Goal: Task Accomplishment & Management: Manage account settings

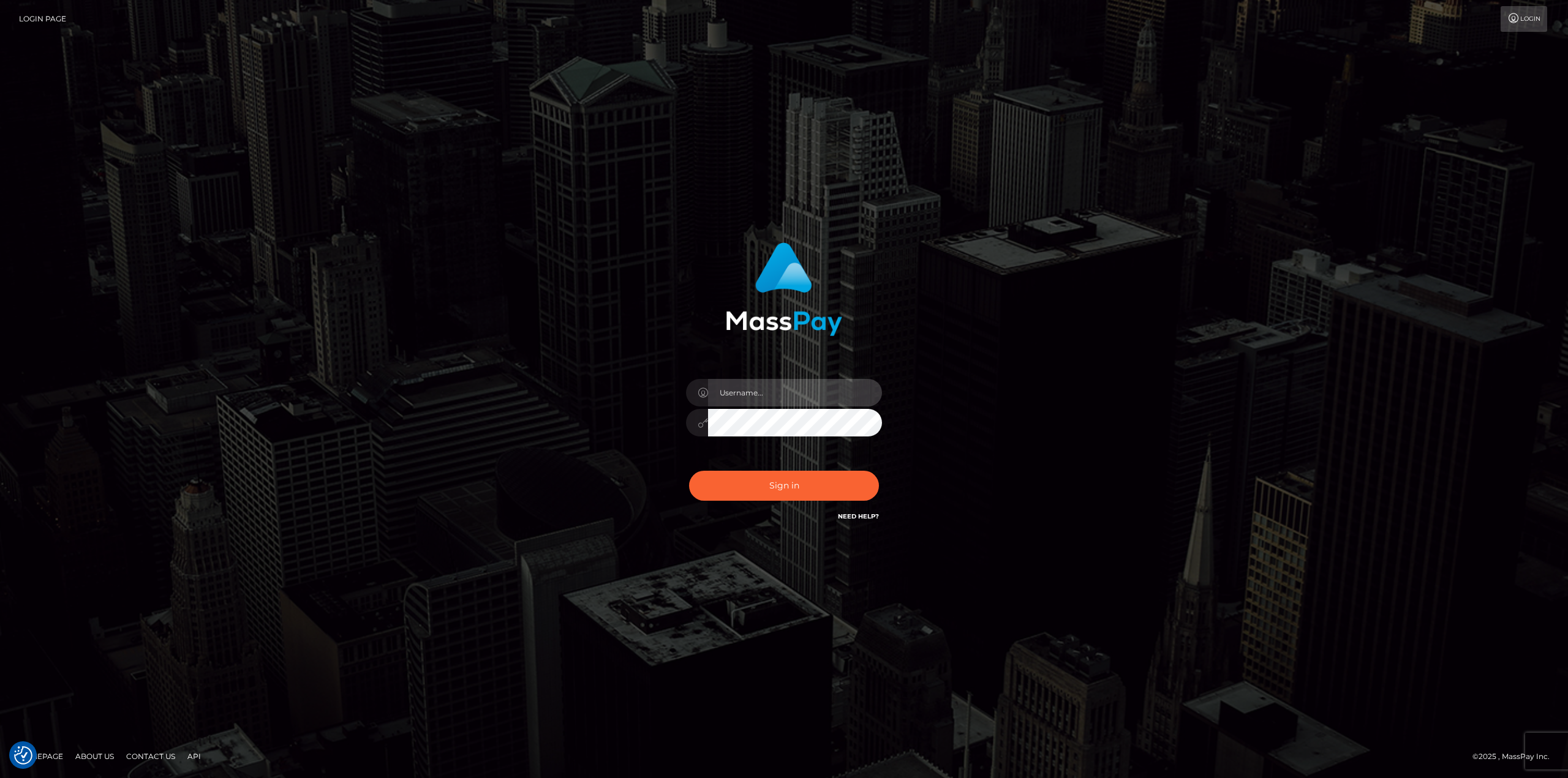
click at [740, 399] on input "text" at bounding box center [795, 393] width 174 height 28
type input "Ahmed"
click at [689, 471] on button "Sign in" at bounding box center [784, 486] width 190 height 30
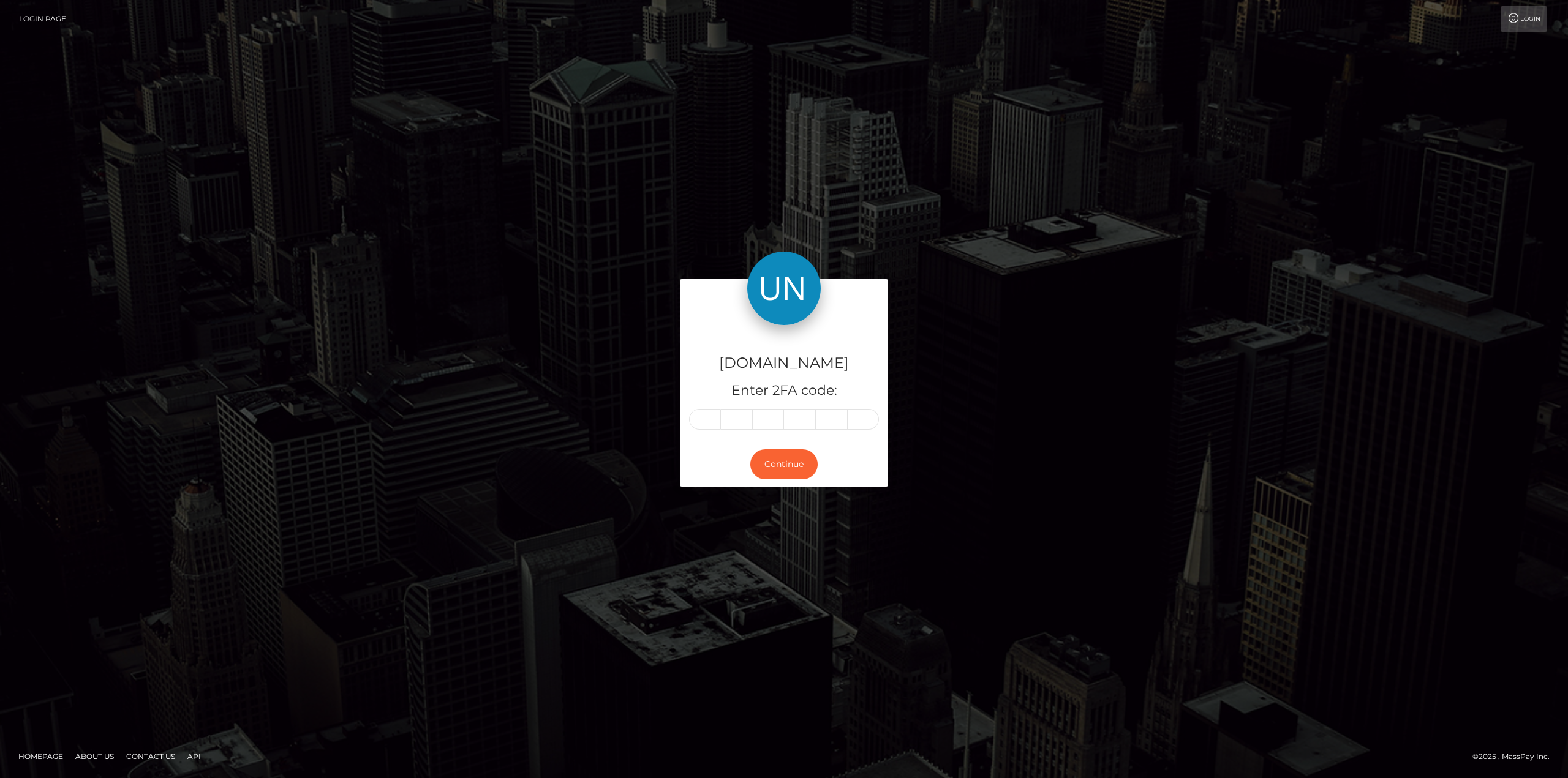
click at [703, 421] on input "text" at bounding box center [705, 419] width 32 height 21
type input "0"
type input "3"
type input "7"
type input "2"
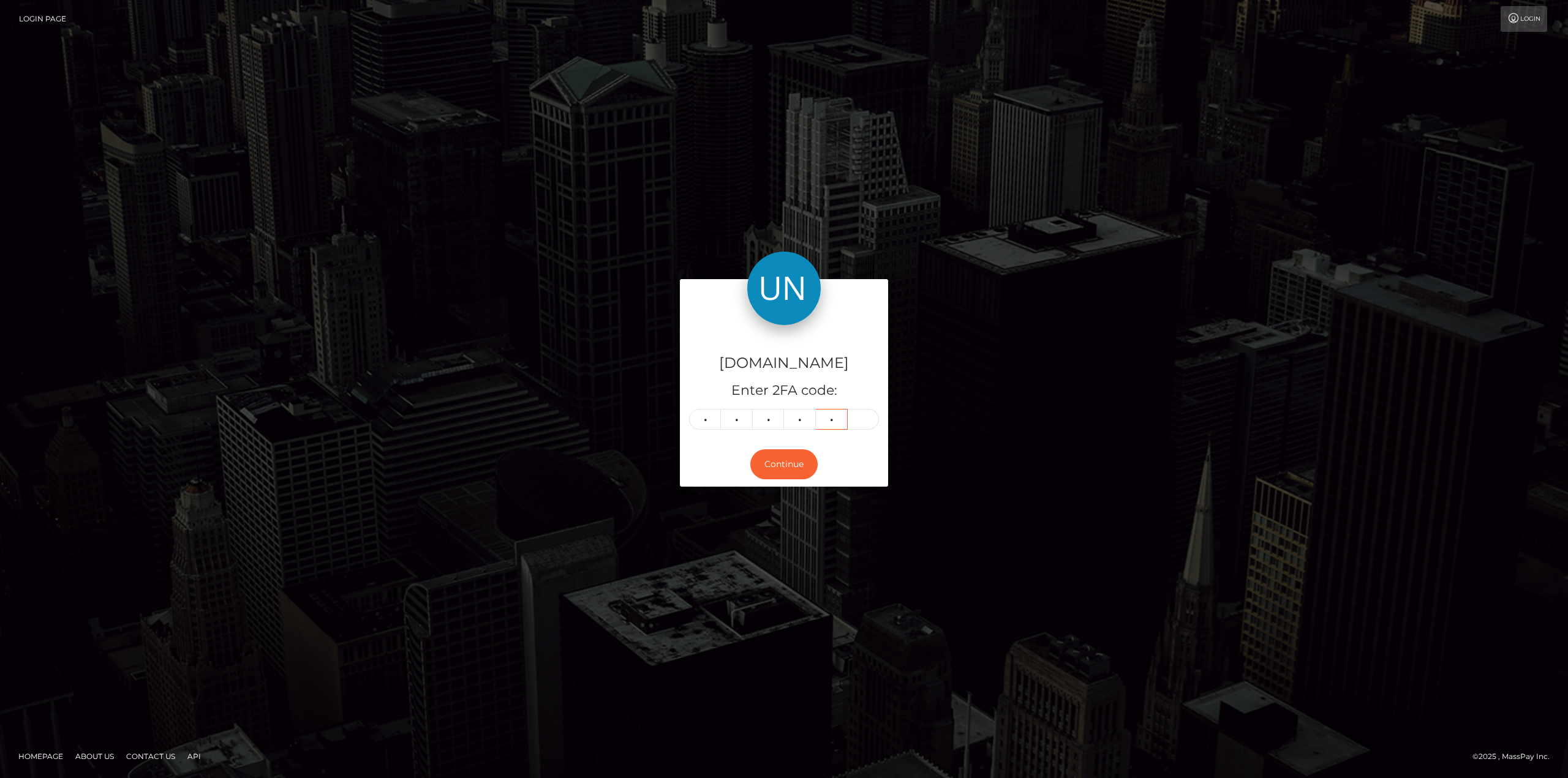
type input "9"
type input "1"
type input "8"
type input "5"
type input "4"
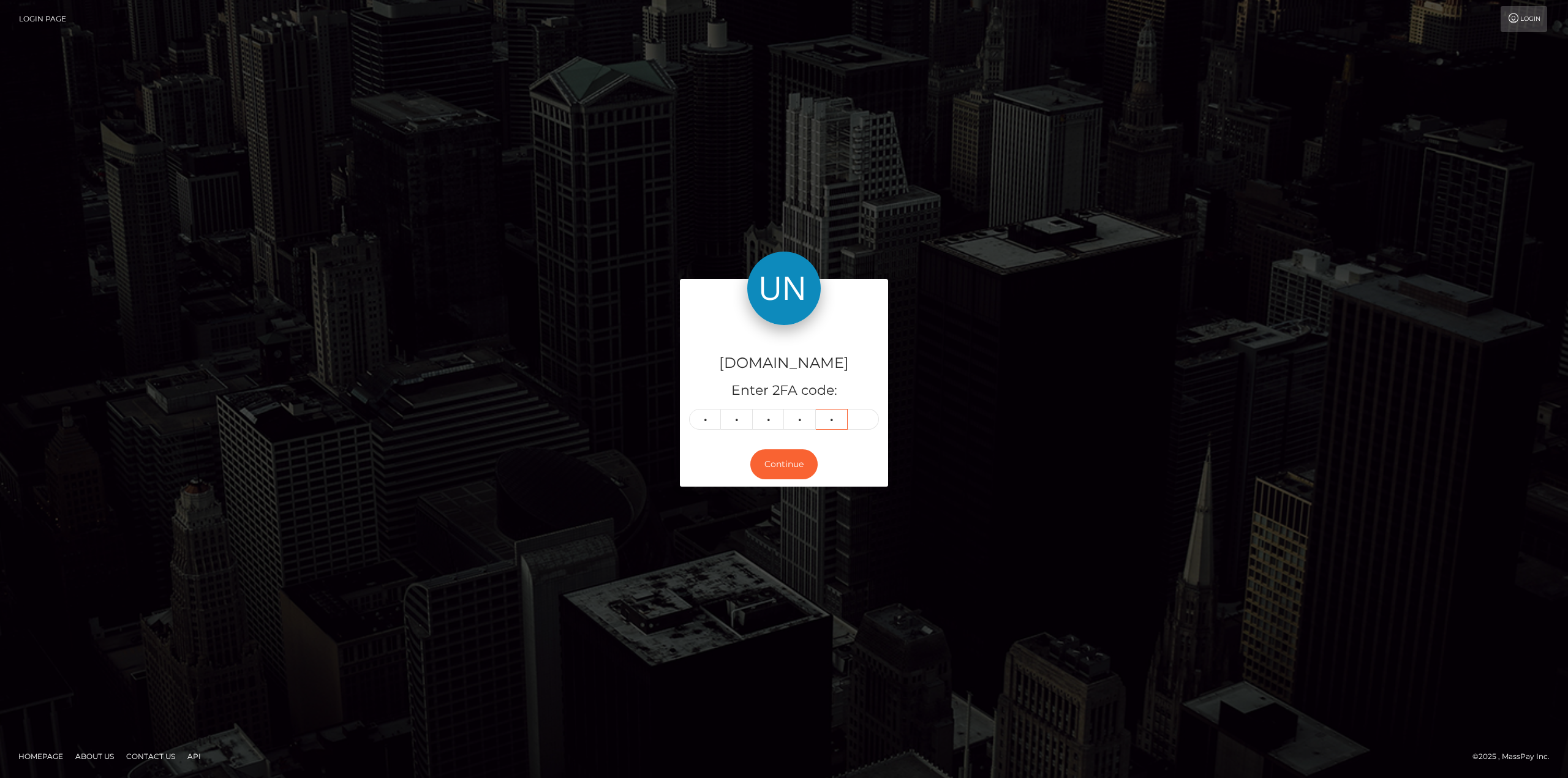
type input "1"
type input "8"
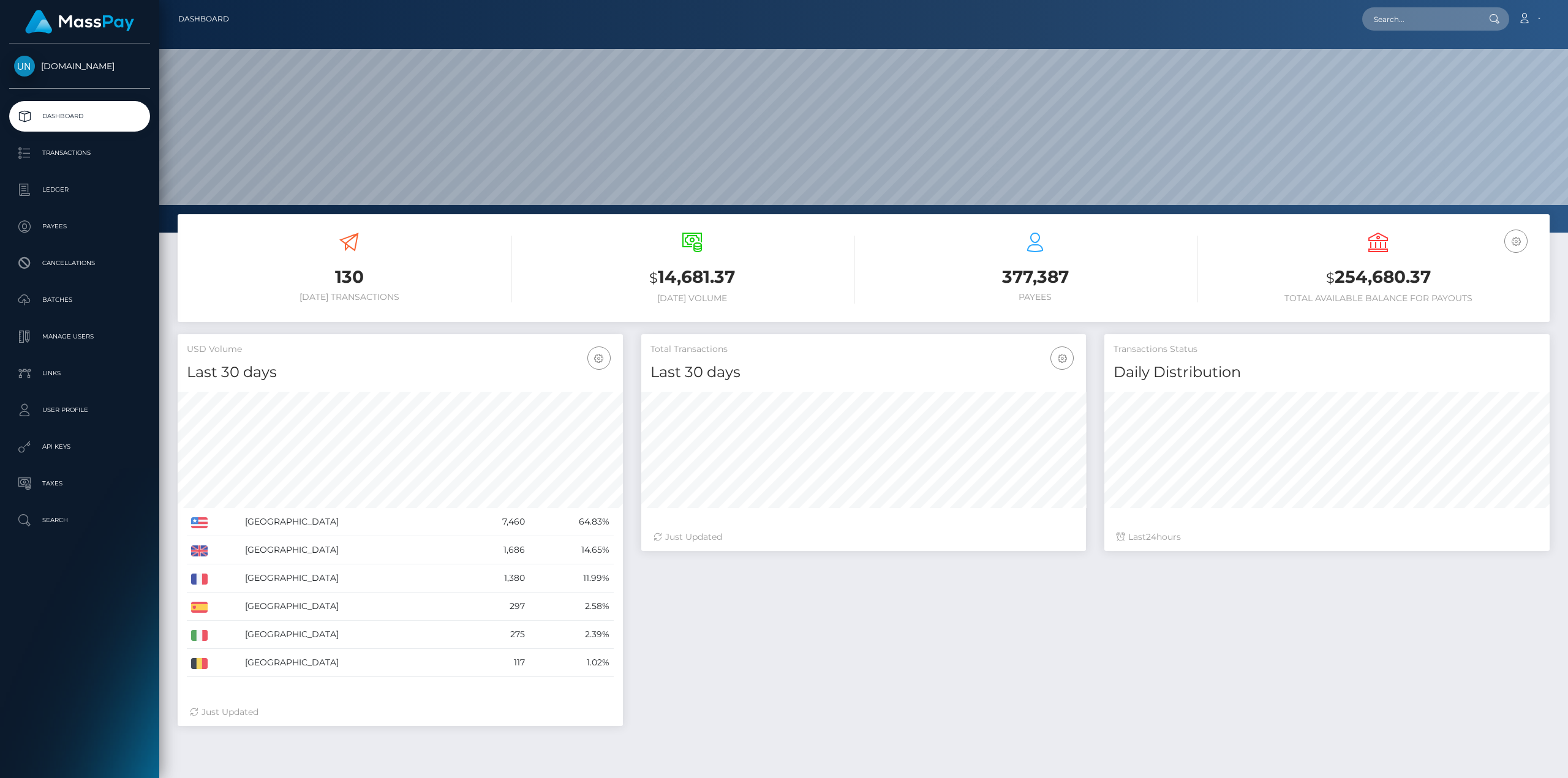
scroll to position [218, 444]
